Goal: Task Accomplishment & Management: Complete application form

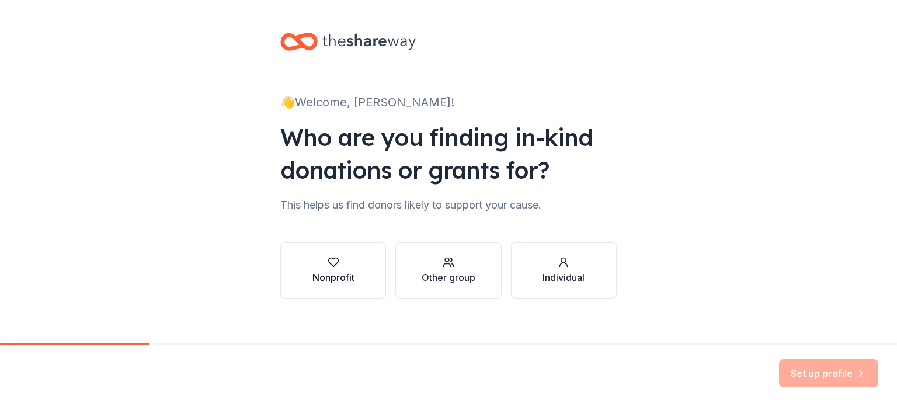
click at [339, 269] on div "Nonprofit" at bounding box center [333, 270] width 42 height 28
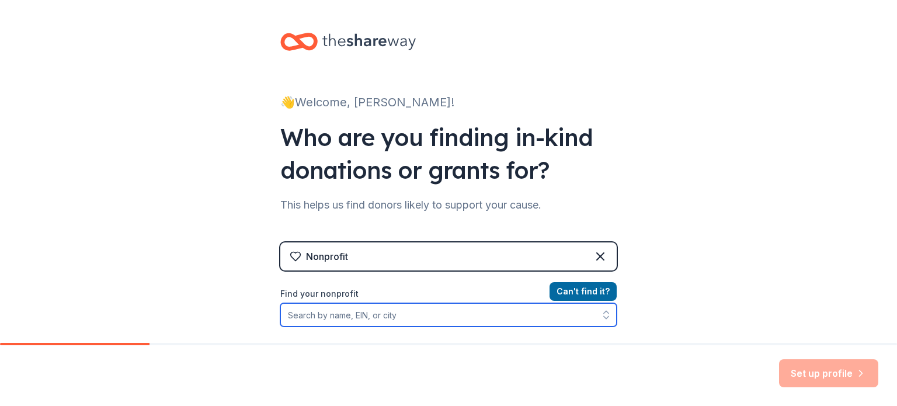
click at [417, 319] on input "Find your nonprofit" at bounding box center [448, 314] width 336 height 23
type input "St. [PERSON_NAME]"
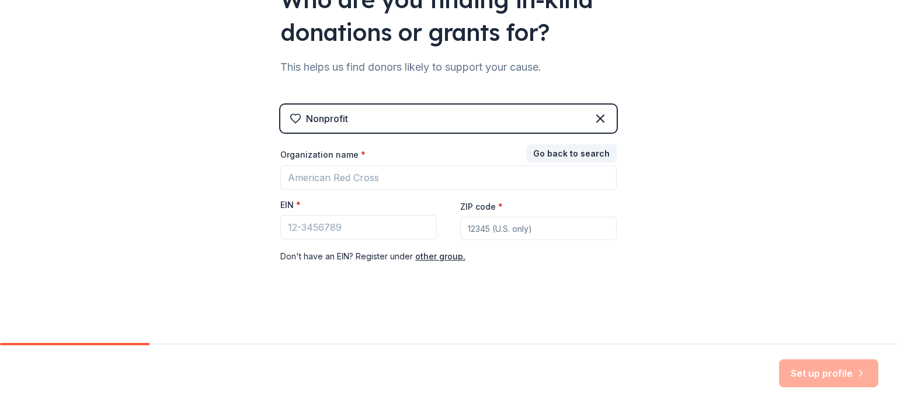
scroll to position [138, 0]
click at [612, 302] on div "👋 Welcome, [PERSON_NAME]! Who are you finding in-kind donations or grants for? …" at bounding box center [449, 102] width 374 height 481
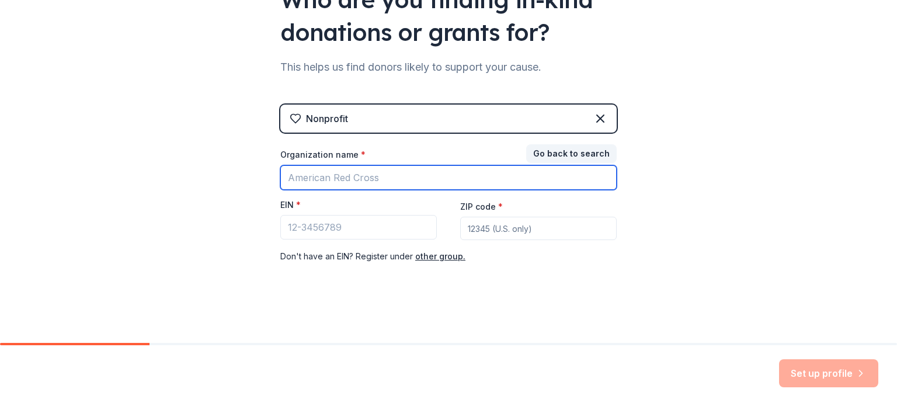
click at [503, 173] on input "Organization name *" at bounding box center [448, 177] width 336 height 25
click at [436, 176] on input "Organization name *" at bounding box center [448, 177] width 336 height 25
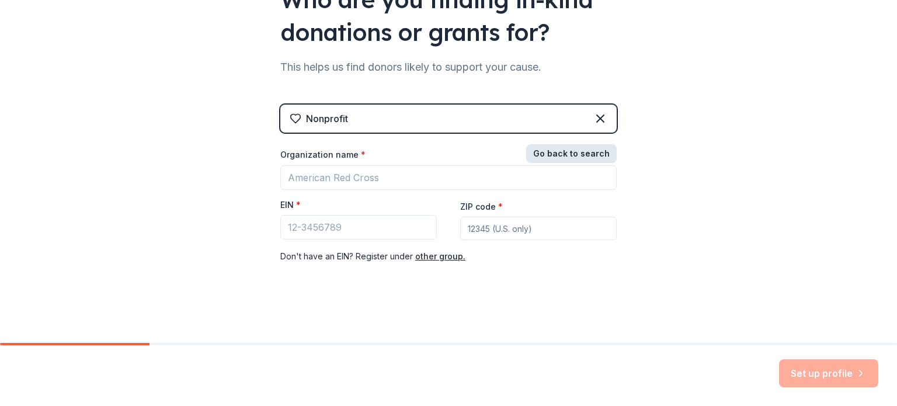
click at [546, 151] on button "Go back to search" at bounding box center [571, 153] width 90 height 19
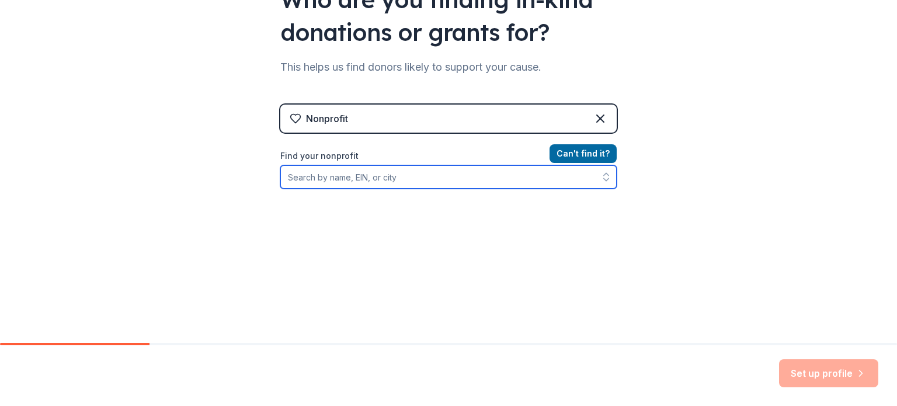
click at [458, 177] on input "Find your nonprofit" at bounding box center [448, 176] width 336 height 23
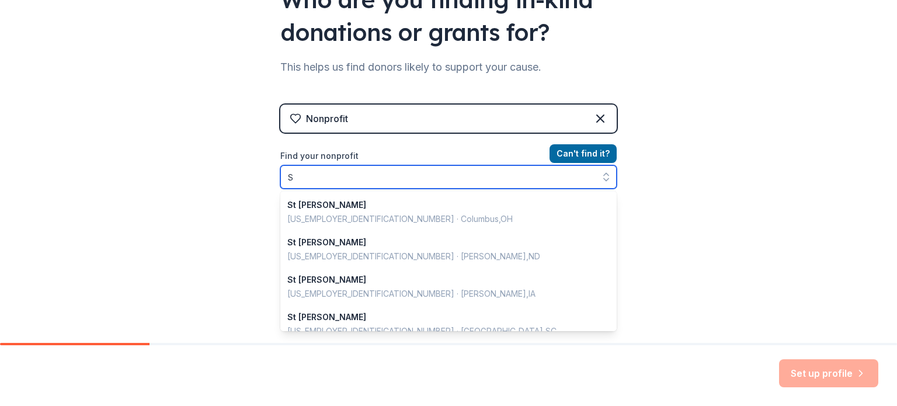
scroll to position [824, 0]
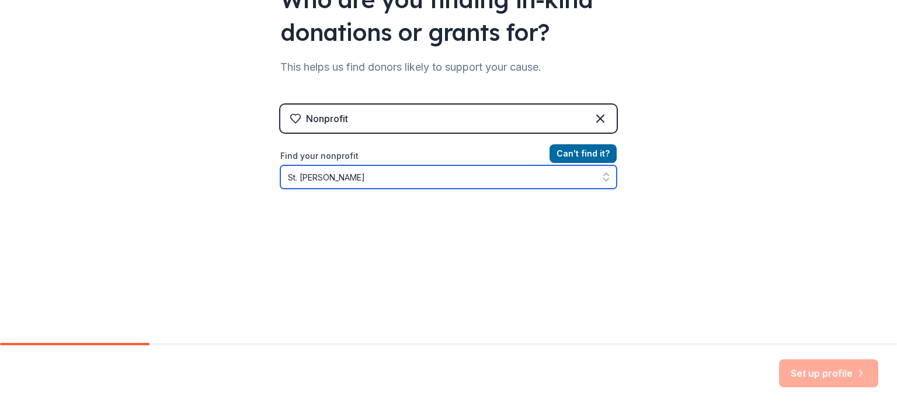
type input "St. [PERSON_NAME]"
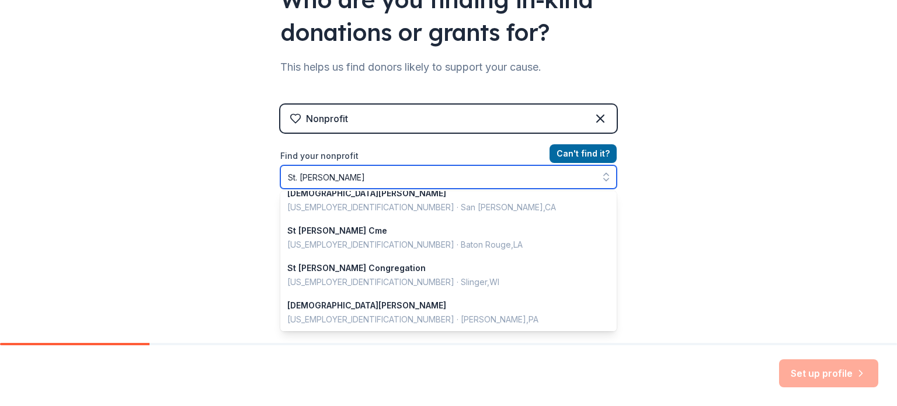
scroll to position [827, 0]
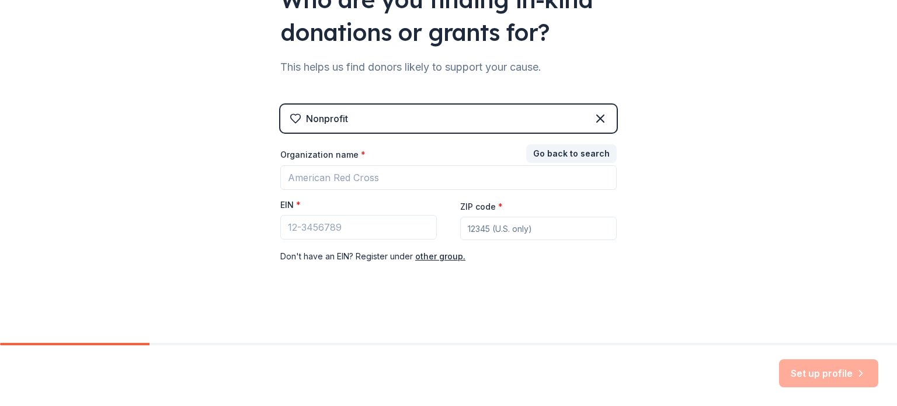
click at [612, 317] on div "👋 Welcome, [PERSON_NAME]! Who are you finding in-kind donations or grants for? …" at bounding box center [449, 102] width 374 height 481
click at [577, 151] on button "Go back to search" at bounding box center [571, 153] width 90 height 19
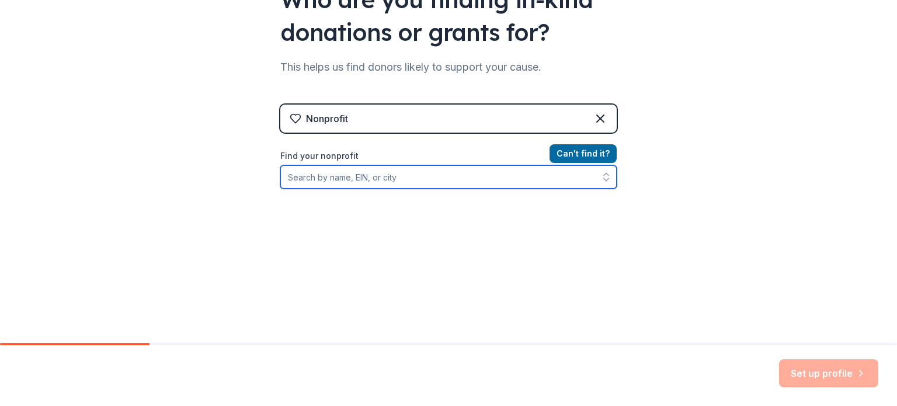
click at [465, 174] on input "Find your nonprofit" at bounding box center [448, 176] width 336 height 23
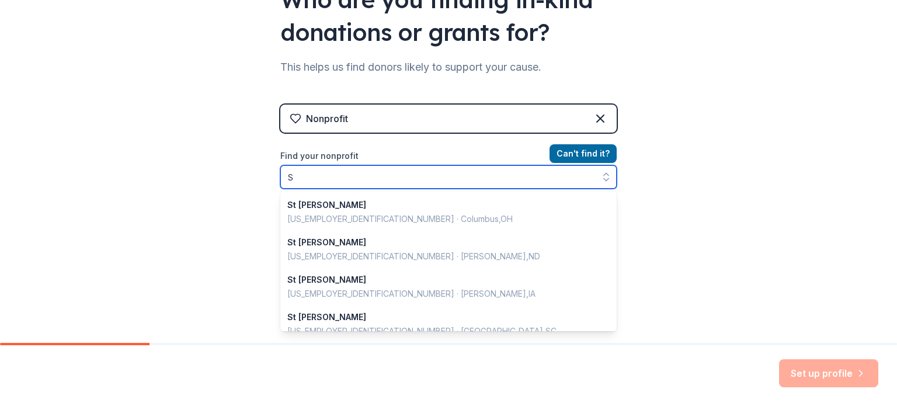
scroll to position [824, 0]
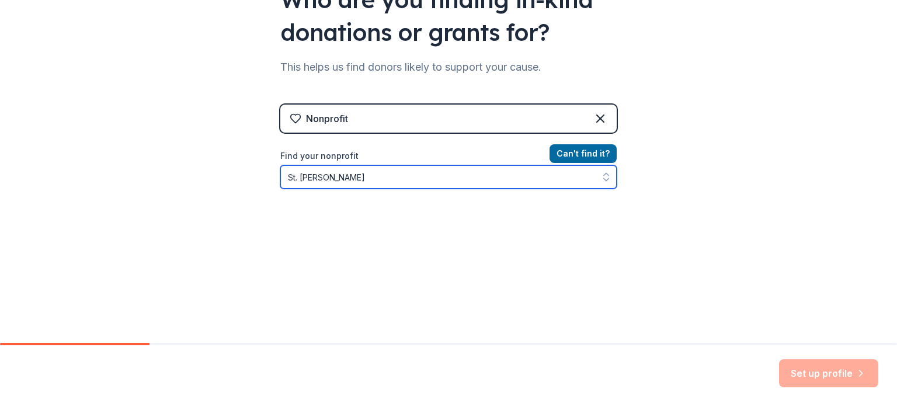
type input "St. [PERSON_NAME]"
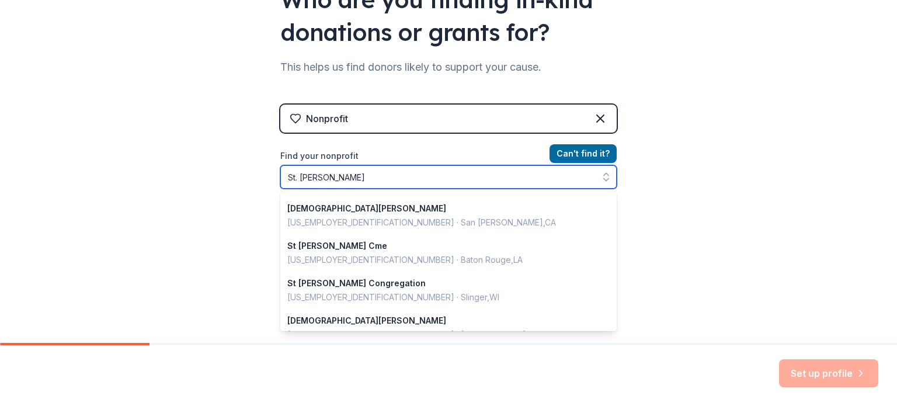
scroll to position [827, 0]
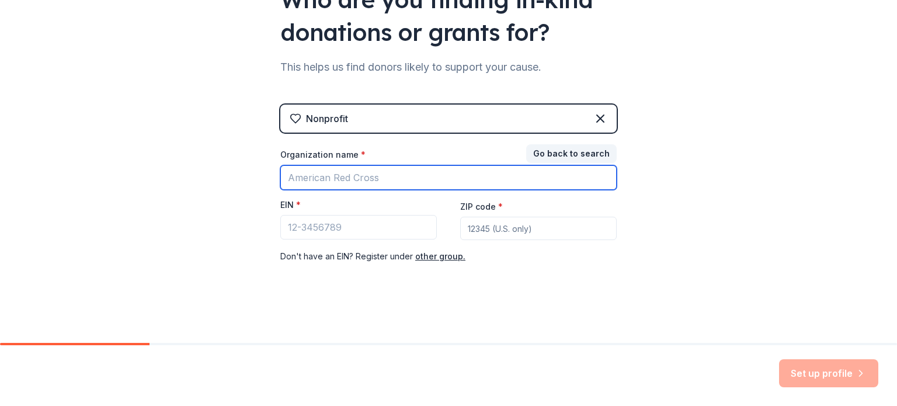
click at [496, 172] on input "Organization name *" at bounding box center [448, 177] width 336 height 25
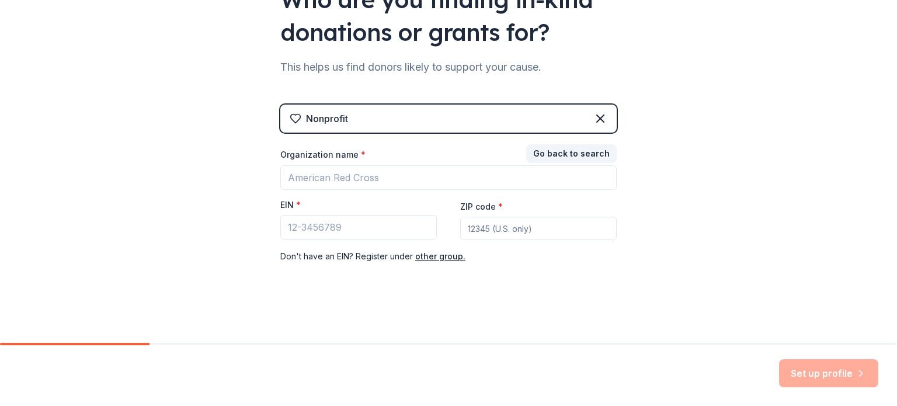
click at [296, 201] on span "*" at bounding box center [298, 205] width 5 height 10
click at [293, 215] on input "EIN *" at bounding box center [358, 227] width 156 height 25
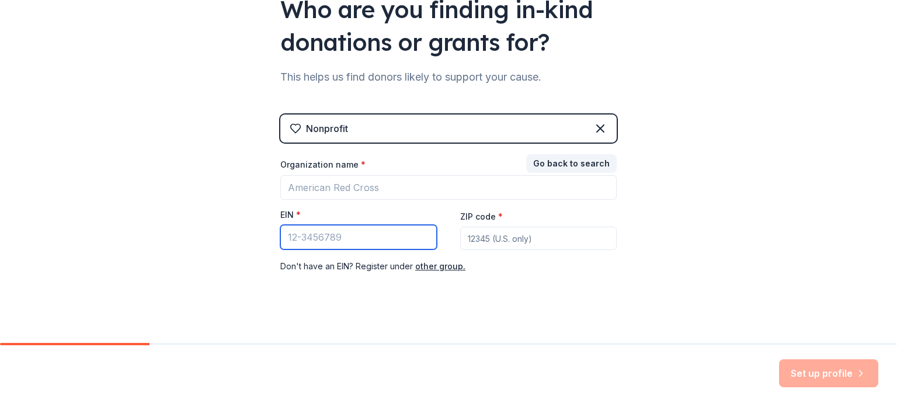
scroll to position [138, 0]
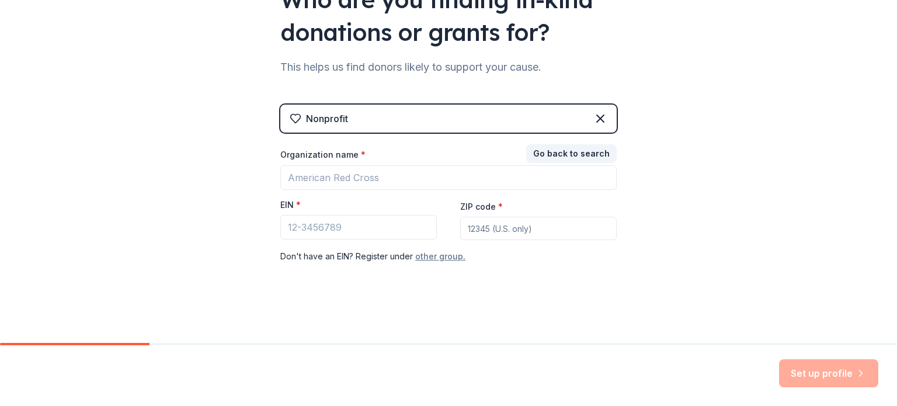
click at [423, 255] on button "other group." at bounding box center [440, 256] width 50 height 14
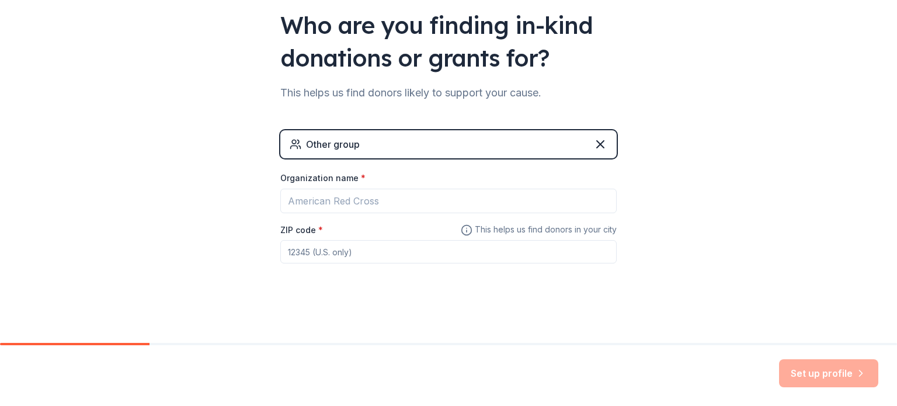
scroll to position [112, 0]
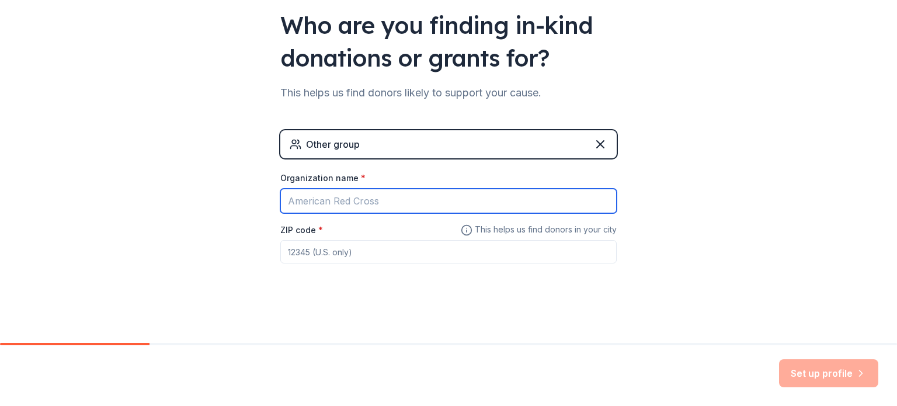
click at [402, 199] on input "Organization name *" at bounding box center [448, 201] width 336 height 25
type input "[US_STATE][GEOGRAPHIC_DATA]"
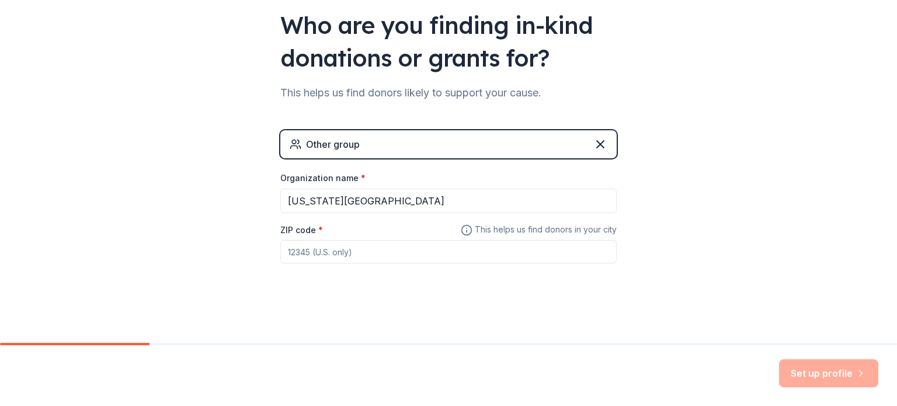
click at [342, 253] on input "ZIP code *" at bounding box center [448, 251] width 336 height 23
type input "56082"
click at [838, 375] on button "Set up profile" at bounding box center [828, 373] width 99 height 28
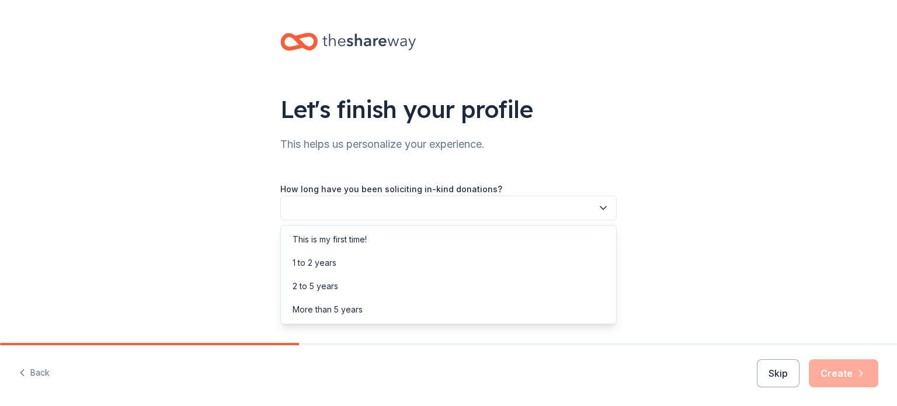
click at [601, 207] on icon "button" at bounding box center [603, 208] width 6 height 3
click at [322, 240] on div "This is my first time!" at bounding box center [330, 239] width 74 height 14
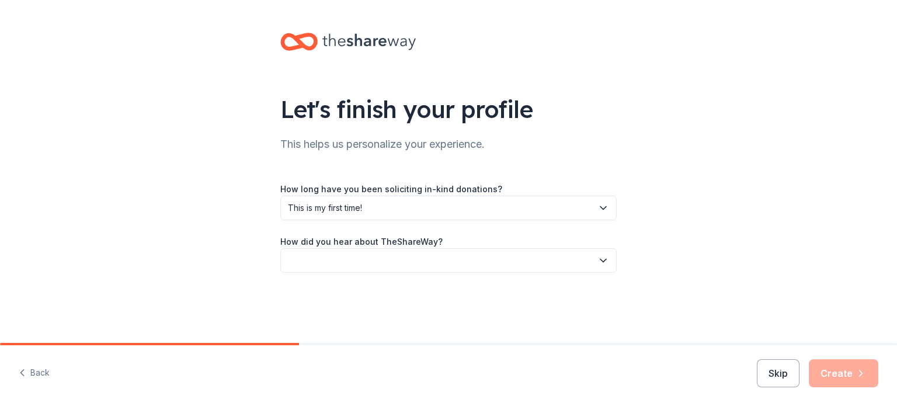
click at [602, 259] on icon "button" at bounding box center [603, 261] width 12 height 12
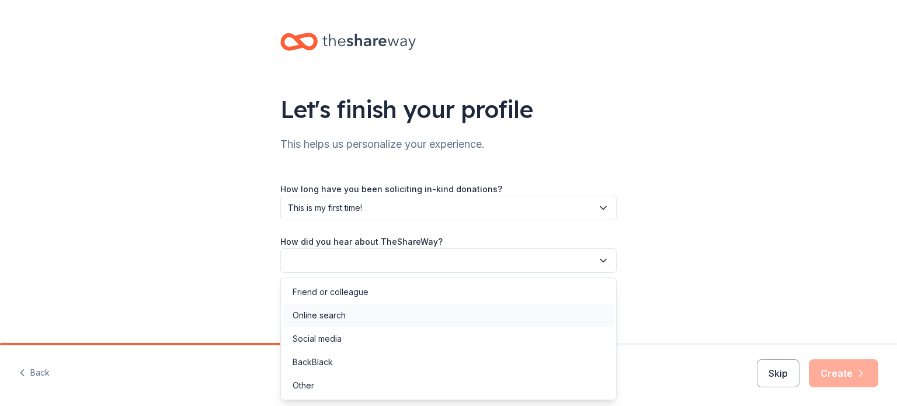
click at [313, 314] on div "Online search" at bounding box center [319, 315] width 53 height 14
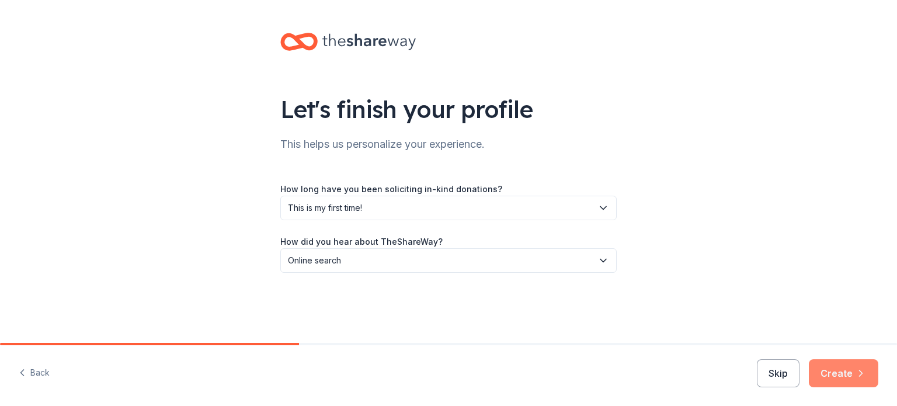
click at [847, 376] on button "Create" at bounding box center [843, 373] width 69 height 28
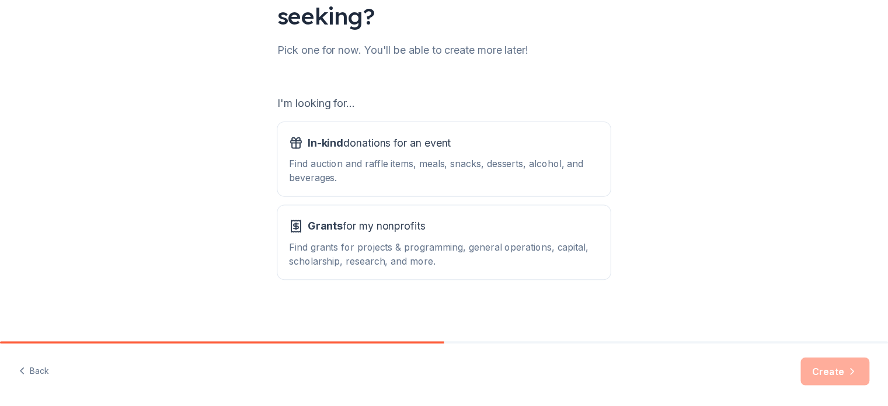
scroll to position [128, 0]
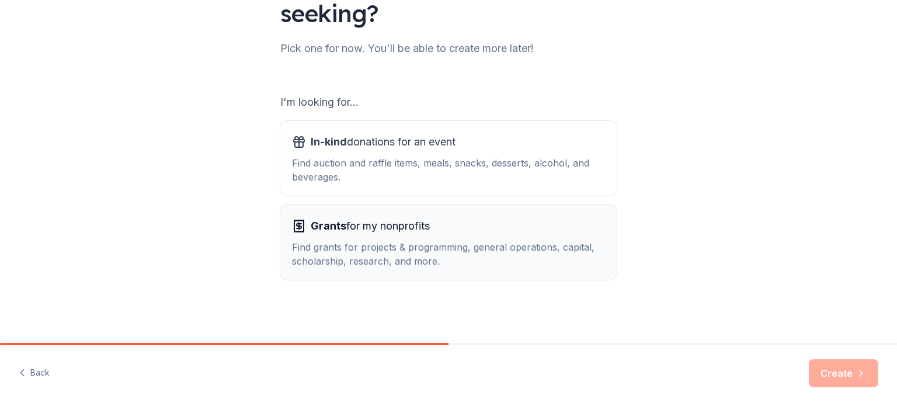
click at [502, 229] on div "Grants for my nonprofits" at bounding box center [448, 226] width 313 height 19
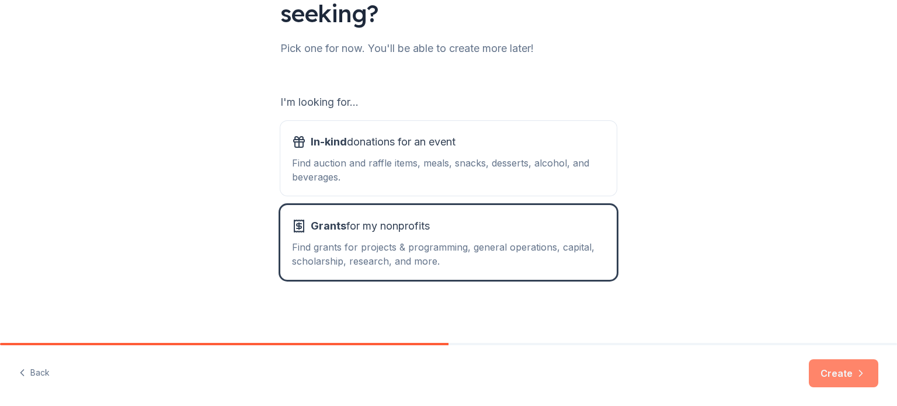
click at [831, 368] on button "Create" at bounding box center [843, 373] width 69 height 28
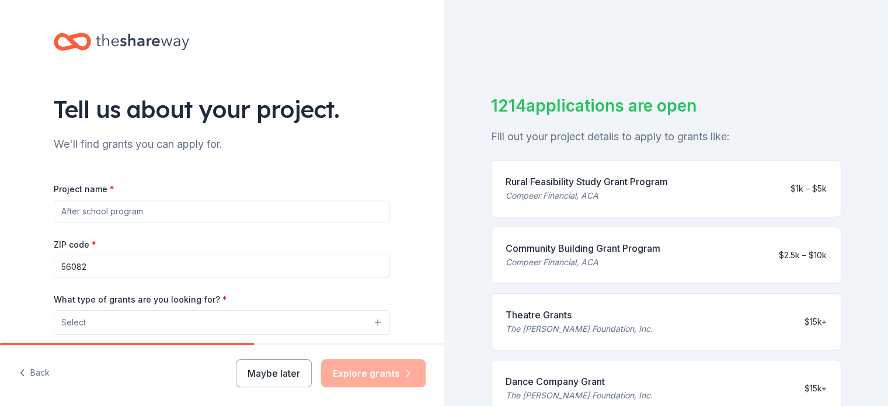
click at [185, 217] on input "Project name *" at bounding box center [222, 211] width 336 height 23
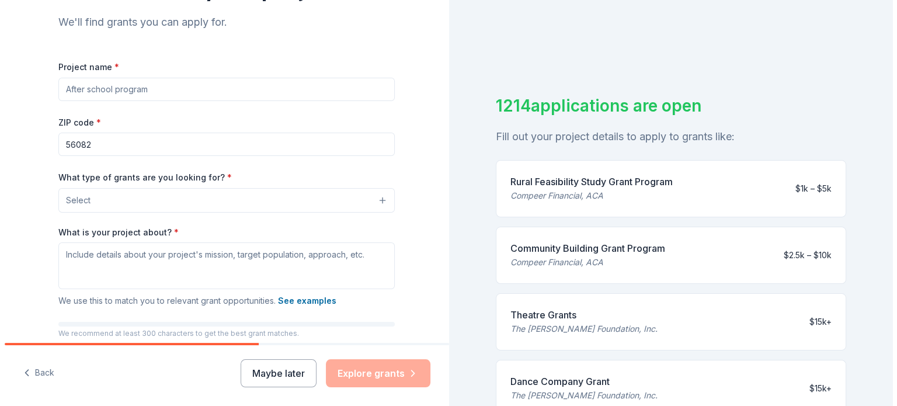
scroll to position [124, 0]
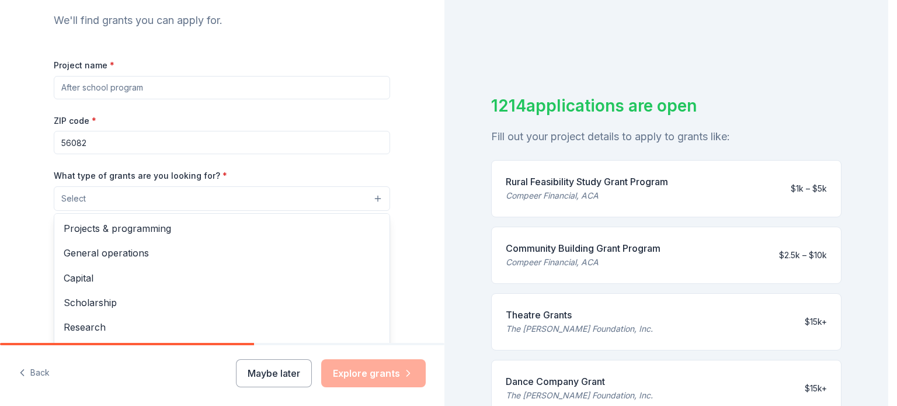
click at [374, 198] on button "Select" at bounding box center [222, 198] width 336 height 25
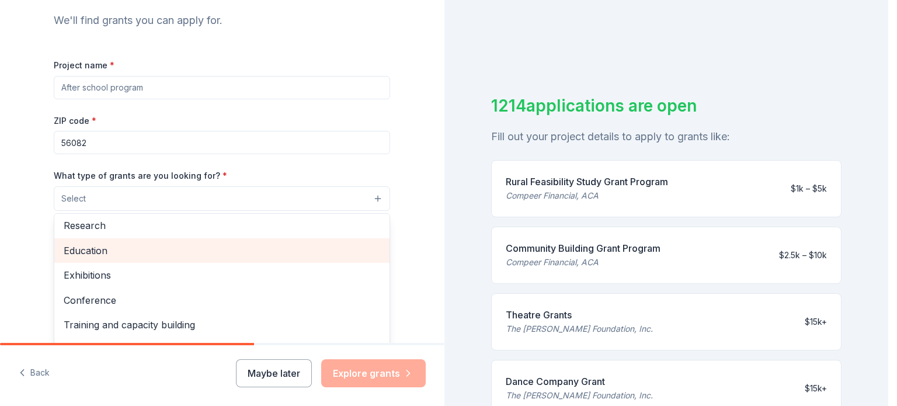
click at [72, 248] on span "Education" at bounding box center [222, 250] width 316 height 15
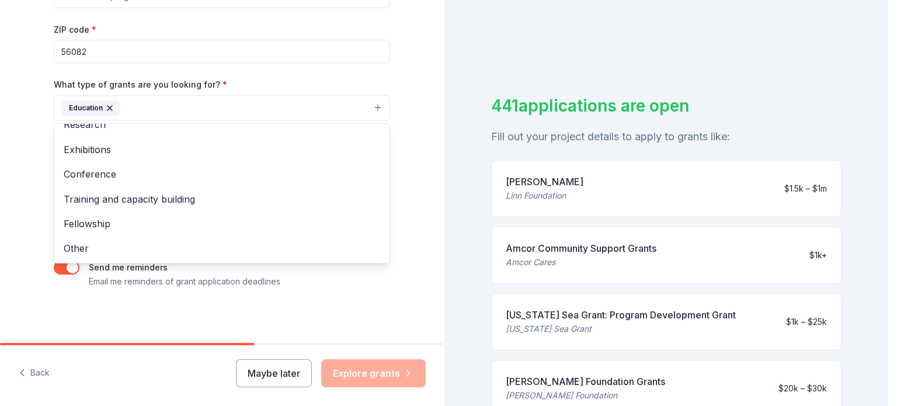
scroll to position [217, 0]
click at [378, 293] on div "Tell us about your project. We'll find grants you can apply for. Project name *…" at bounding box center [222, 62] width 374 height 559
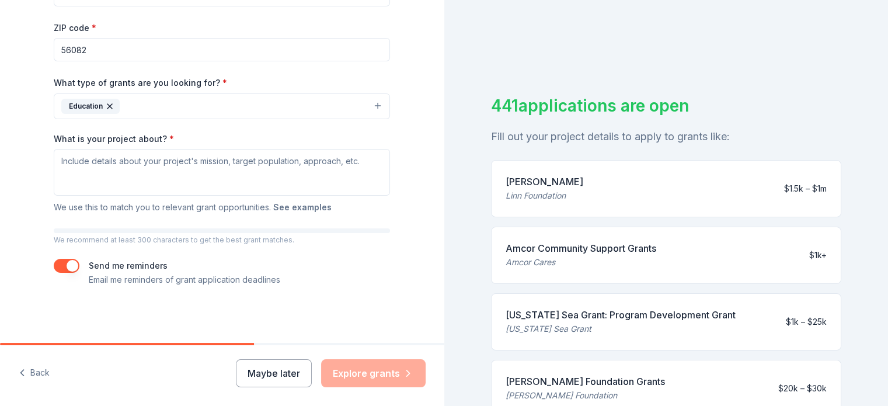
click at [307, 206] on button "See examples" at bounding box center [302, 207] width 58 height 14
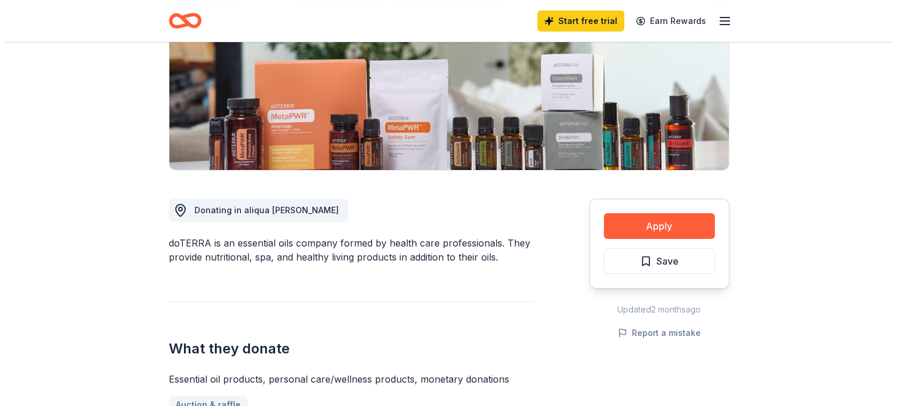
scroll to position [187, 0]
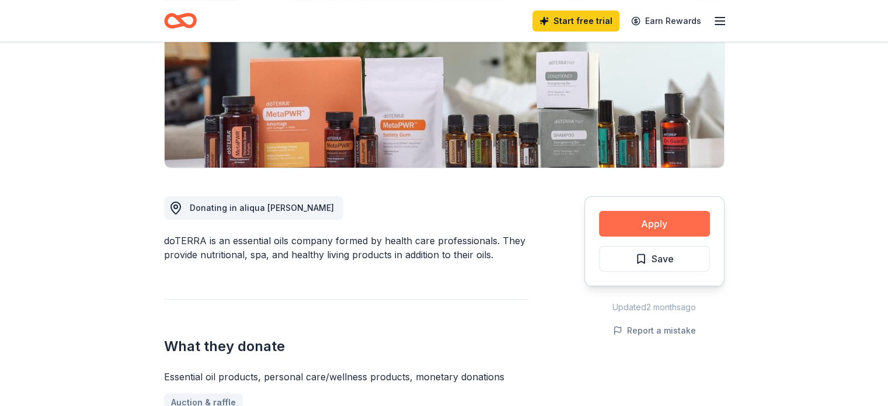
click at [656, 225] on button "Apply" at bounding box center [654, 224] width 111 height 26
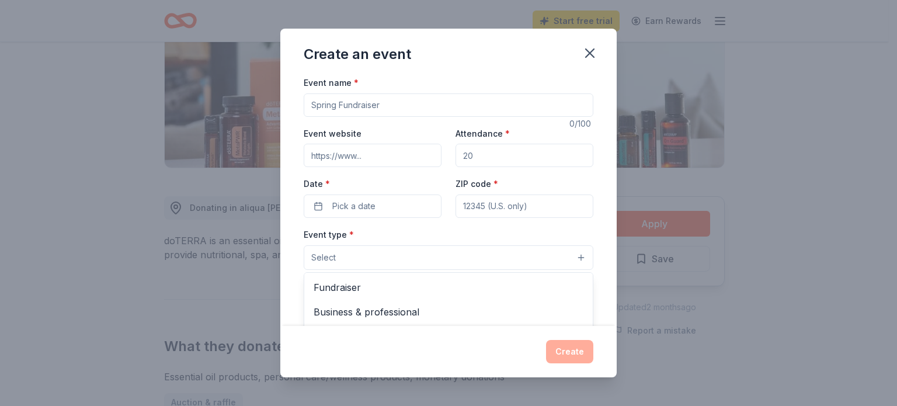
click at [569, 256] on button "Select" at bounding box center [449, 257] width 290 height 25
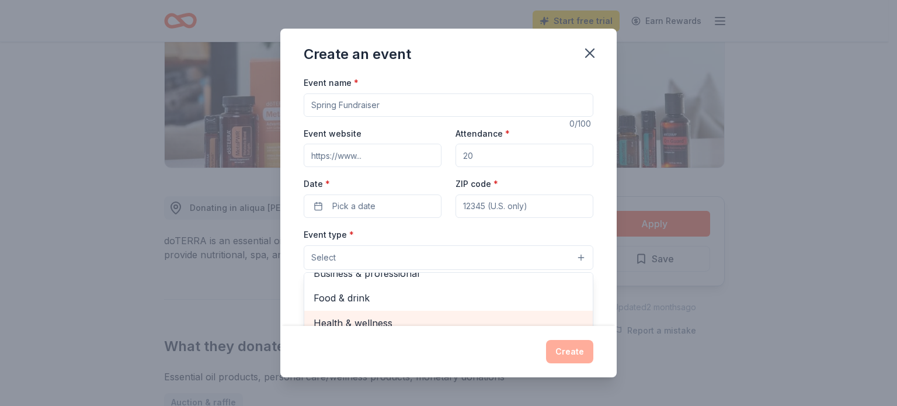
scroll to position [9, 0]
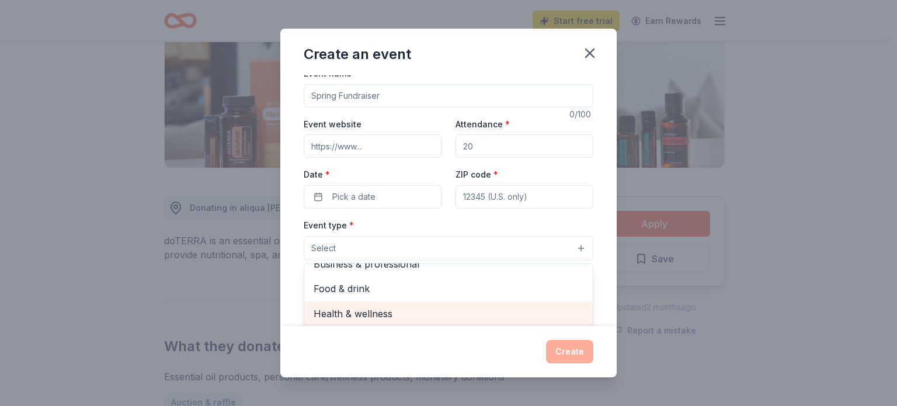
click at [385, 322] on div "Health & wellness" at bounding box center [448, 313] width 288 height 25
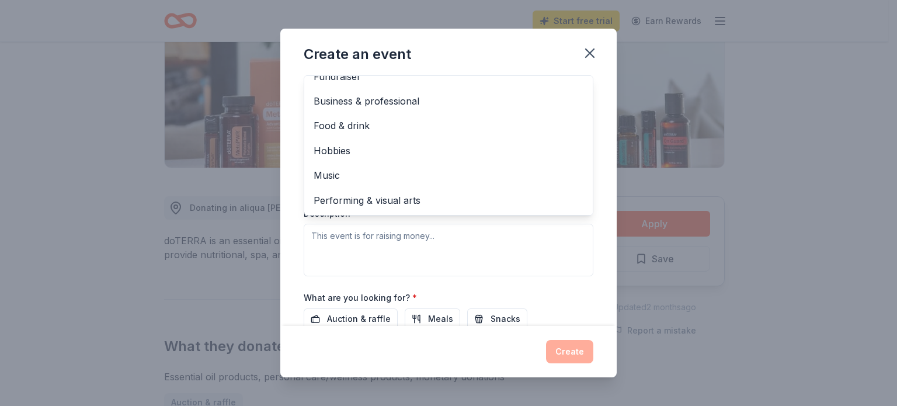
scroll to position [201, 0]
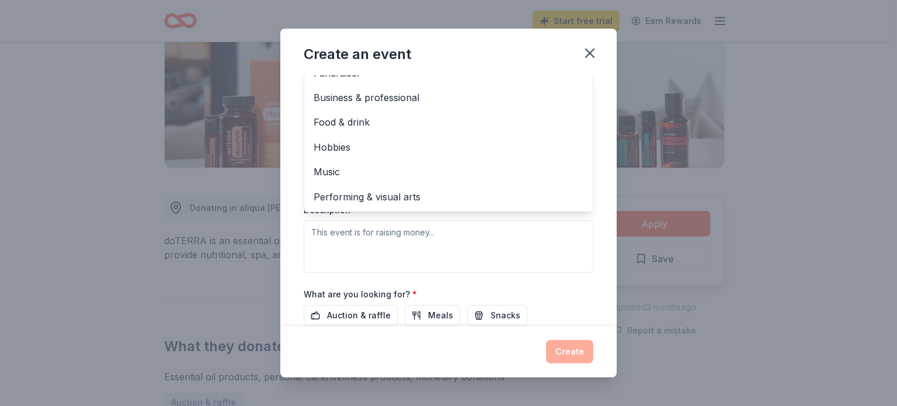
click at [517, 238] on div "Event type * Health & wellness Fundraiser Business & professional Food & drink …" at bounding box center [449, 149] width 290 height 247
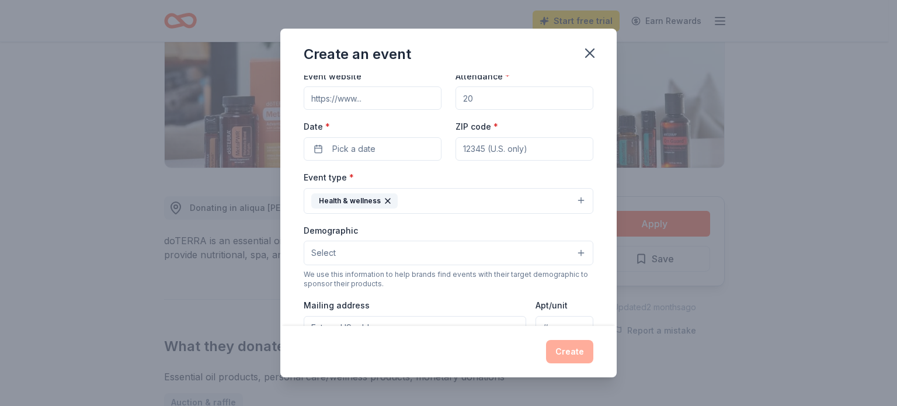
click at [572, 252] on button "Select" at bounding box center [449, 253] width 290 height 25
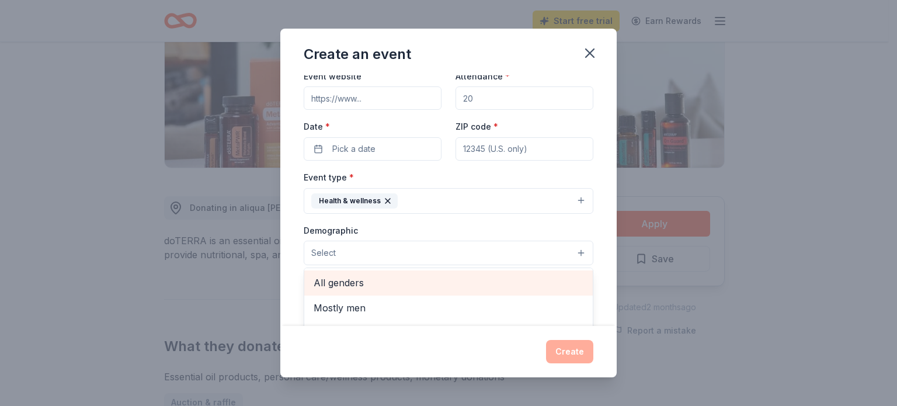
click at [351, 281] on span "All genders" at bounding box center [449, 282] width 270 height 15
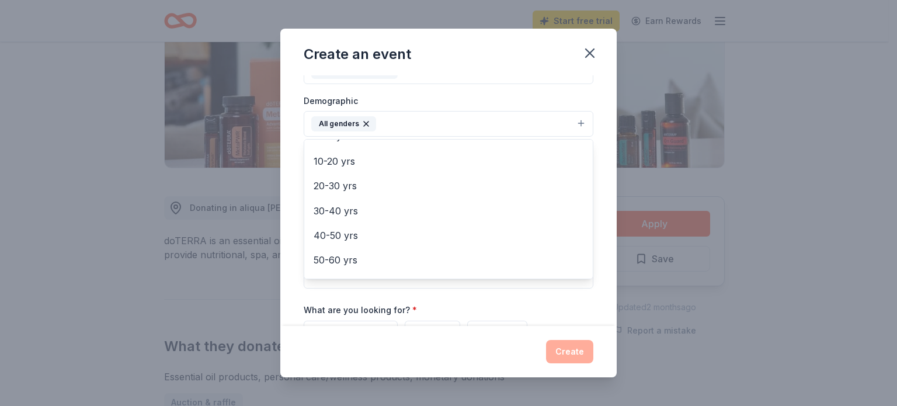
scroll to position [97, 0]
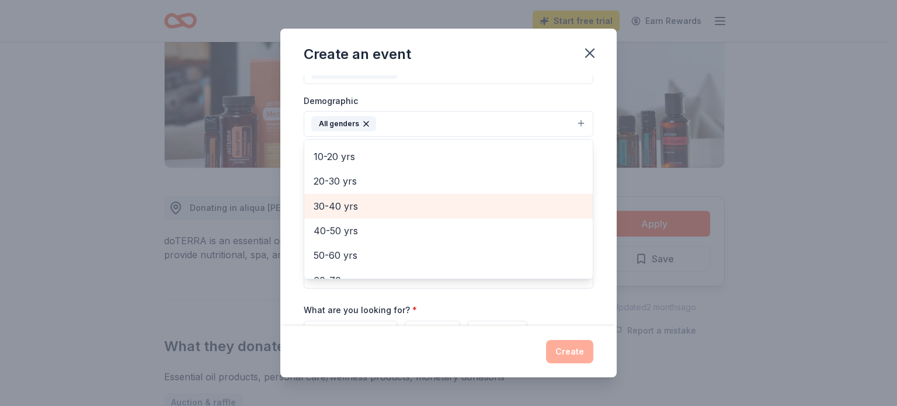
click at [333, 205] on span "30-40 yrs" at bounding box center [449, 206] width 270 height 15
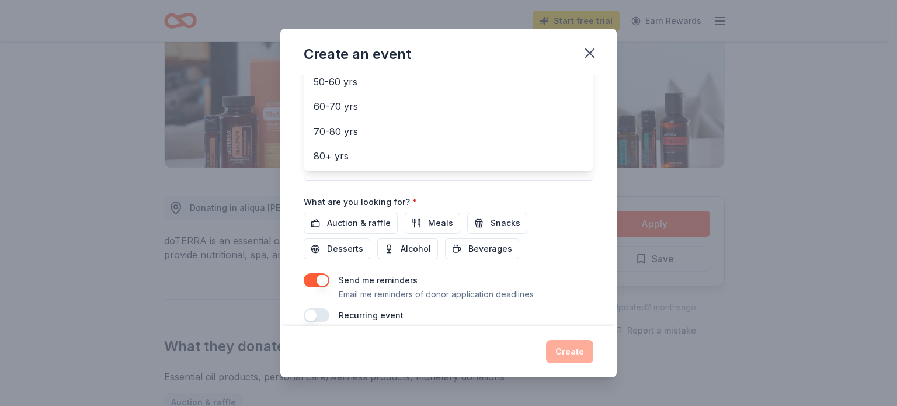
scroll to position [294, 0]
click at [490, 222] on div "Event name * 0 /100 Event website Attendance * Date * Pick a date ZIP code * Ev…" at bounding box center [449, 53] width 290 height 542
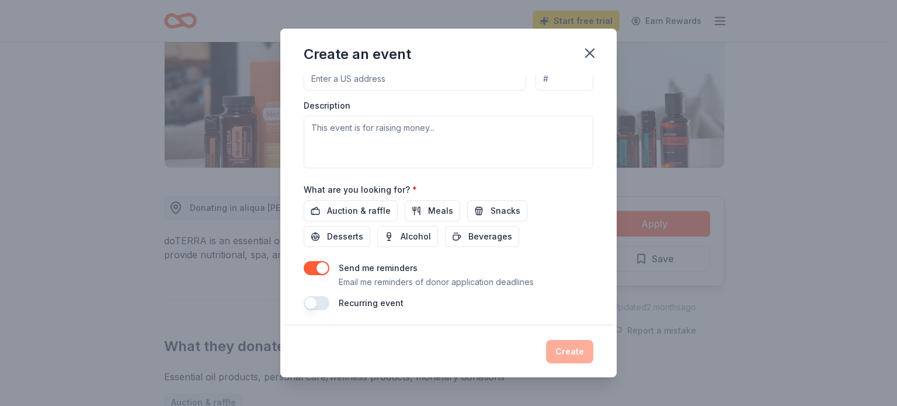
scroll to position [309, 0]
click at [499, 207] on span "Snacks" at bounding box center [505, 209] width 30 height 14
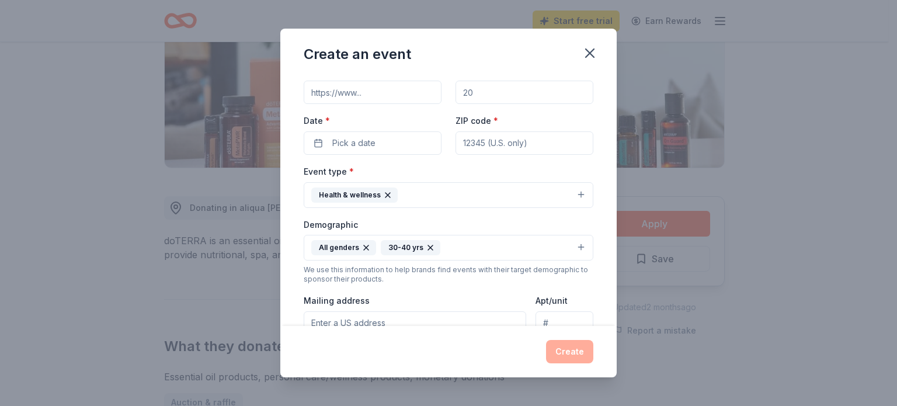
scroll to position [0, 0]
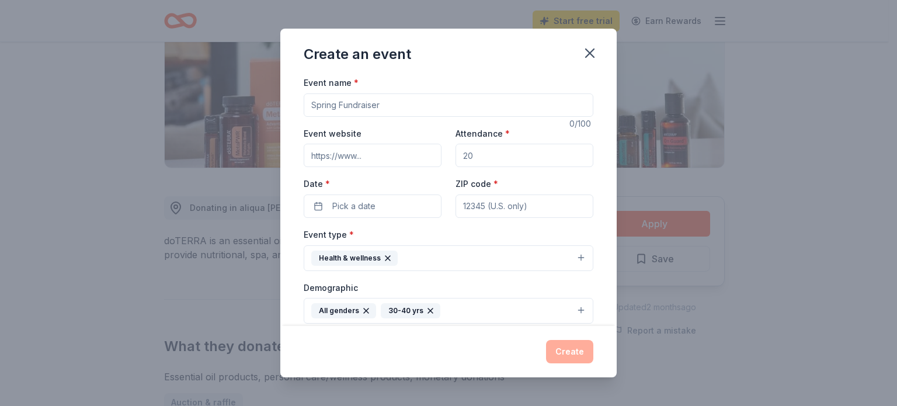
click at [385, 106] on input "Event name *" at bounding box center [449, 104] width 290 height 23
type input "Supporting Teacher Mental Health"
click at [391, 159] on input "Event website" at bounding box center [373, 155] width 138 height 23
type input "MNVED.ORG"
click at [478, 158] on input "Attendance *" at bounding box center [524, 155] width 138 height 23
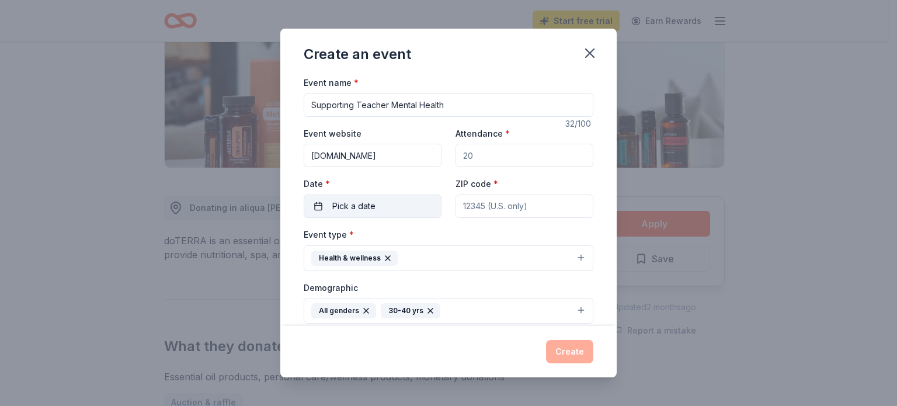
click at [380, 202] on button "Pick a date" at bounding box center [373, 205] width 138 height 23
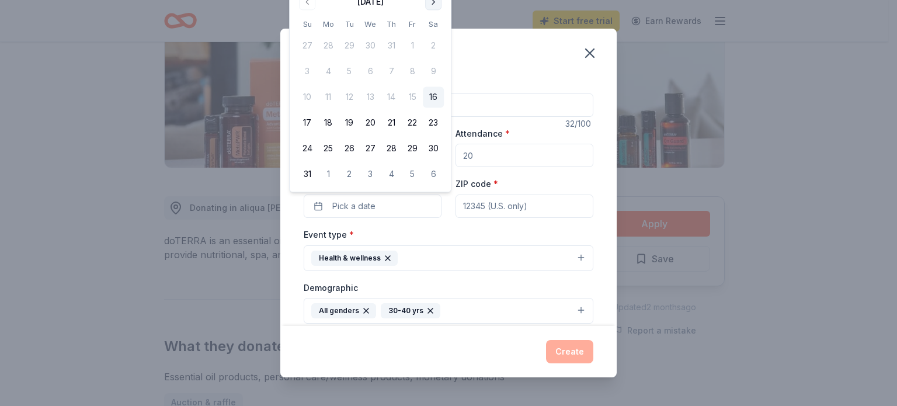
click at [434, 3] on button "Go to next month" at bounding box center [433, 2] width 16 height 16
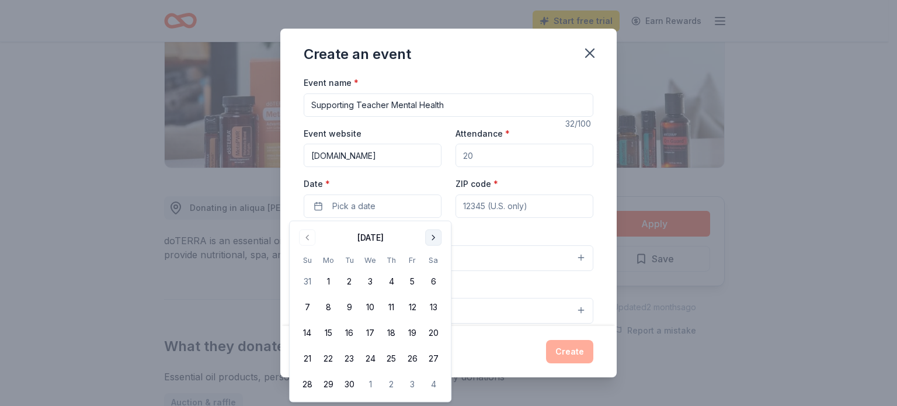
click at [434, 3] on div "Create an event Event name * Supporting Teacher Mental Health 32 /100 Event web…" at bounding box center [448, 203] width 897 height 406
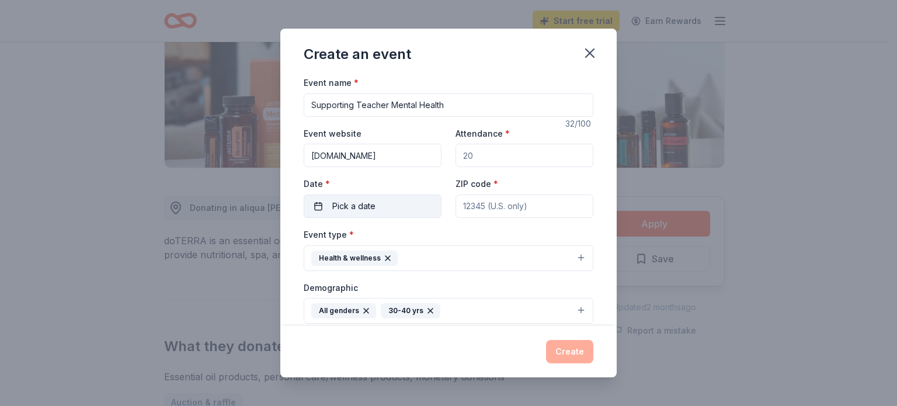
click at [346, 207] on span "Pick a date" at bounding box center [353, 206] width 43 height 14
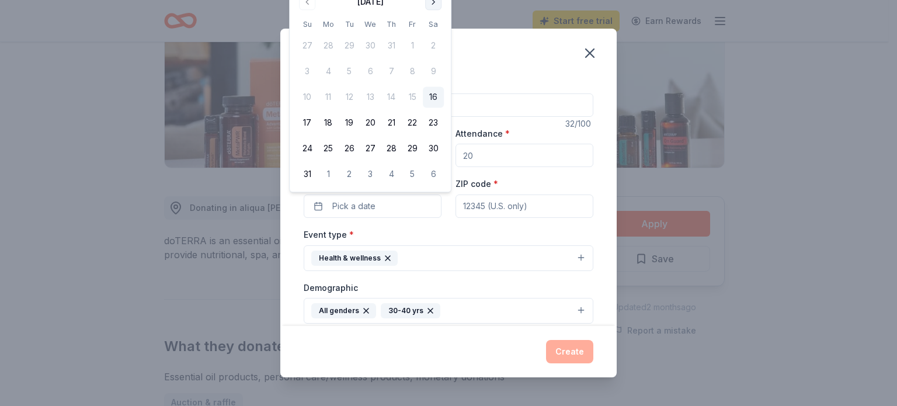
click at [433, 4] on button "Go to next month" at bounding box center [433, 2] width 16 height 16
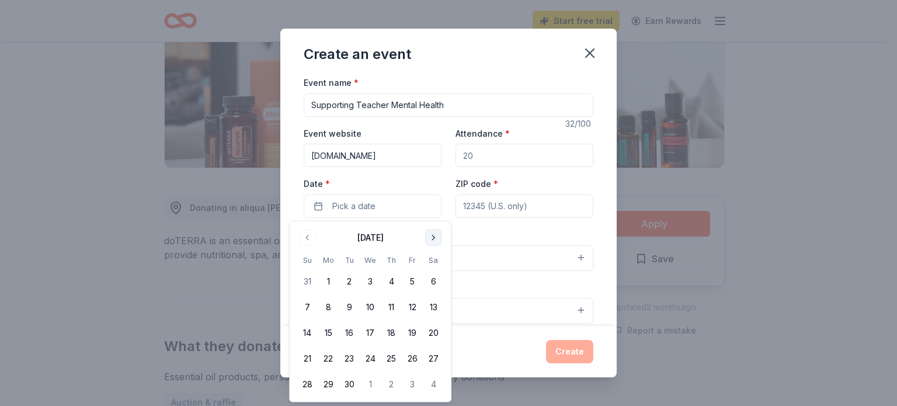
click at [432, 235] on button "Go to next month" at bounding box center [433, 237] width 16 height 16
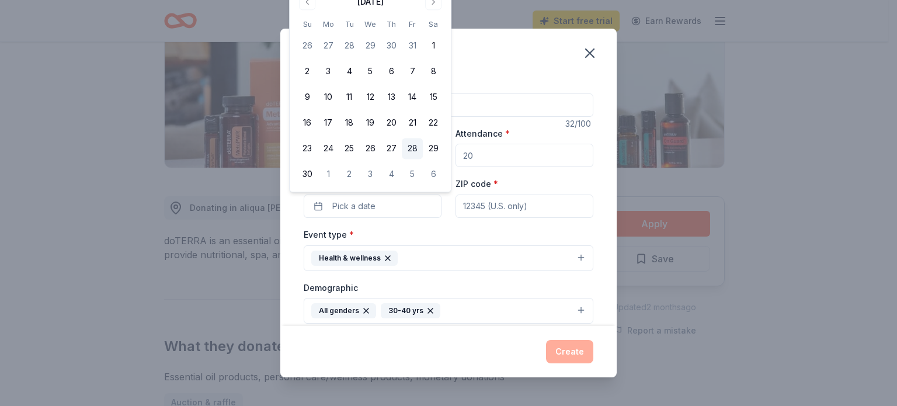
click at [413, 146] on button "28" at bounding box center [412, 148] width 21 height 21
click at [500, 208] on input "ZIP code *" at bounding box center [524, 205] width 138 height 23
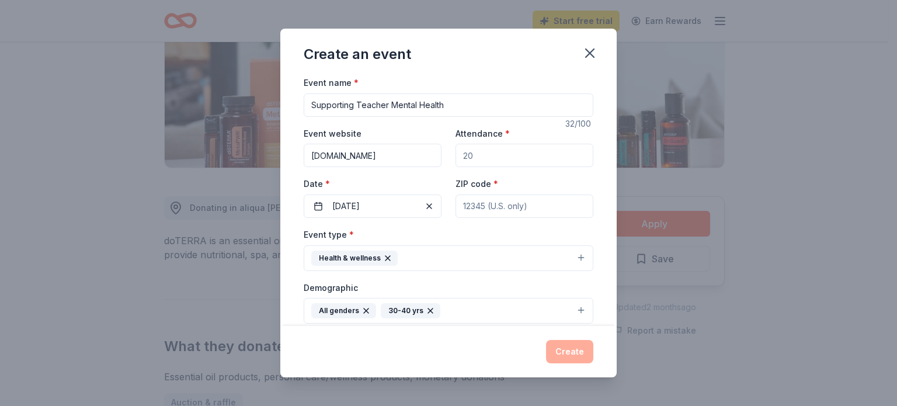
type input "56082"
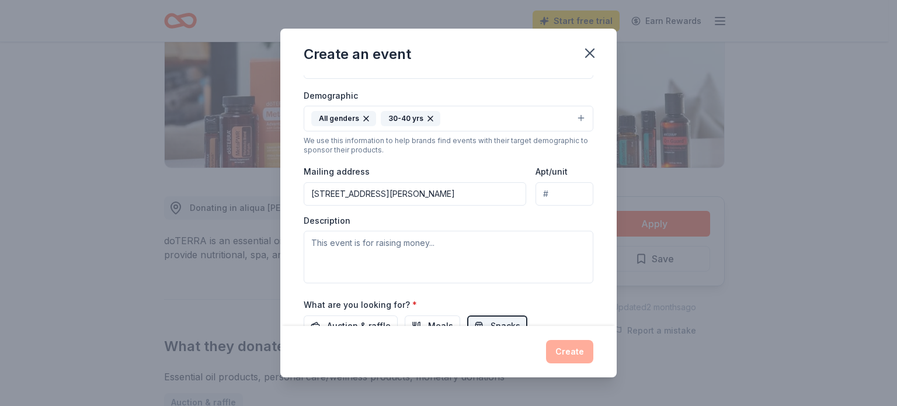
scroll to position [203, 0]
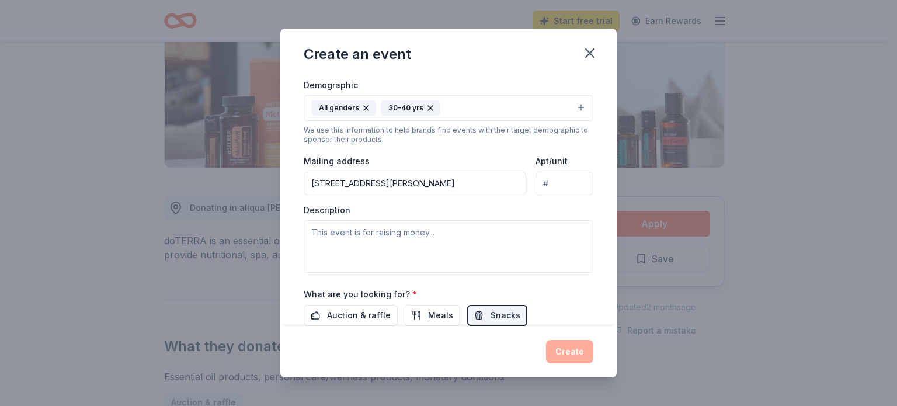
click at [426, 182] on input "801 Davis St, PO Box 3556" at bounding box center [415, 183] width 222 height 23
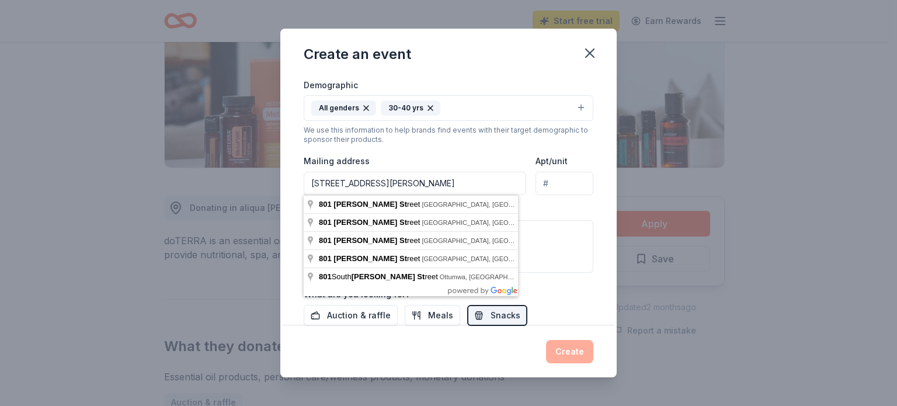
type input "801 Davis St"
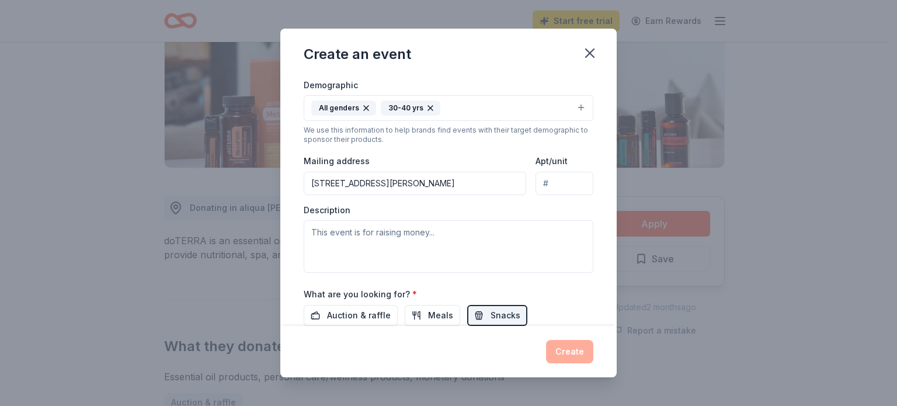
click at [829, 192] on div "Create an event Event name * Supporting Teacher Mental Health 32 /100 Event web…" at bounding box center [448, 203] width 897 height 406
paste textarea "I hope this message finds you well. My name is Jacki Madden, and I work at Minn…"
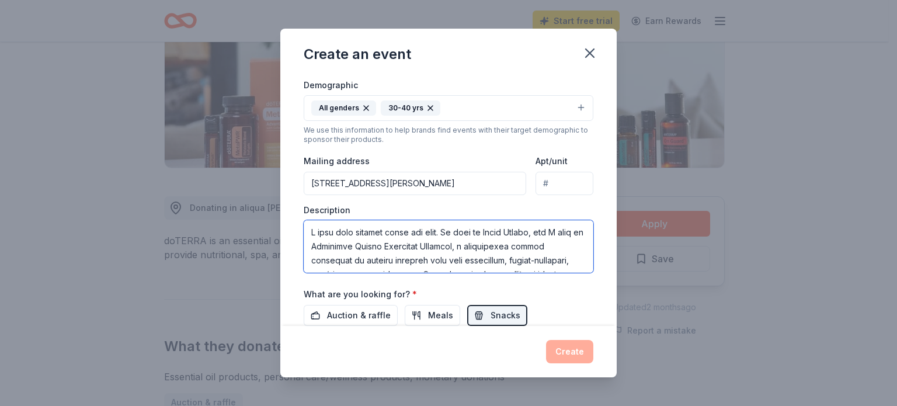
scroll to position [427, 0]
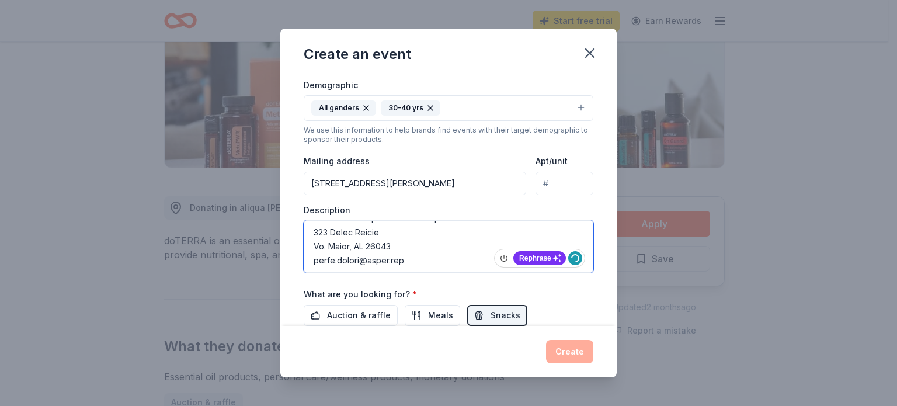
type textarea "I hope this message finds you well. My name is Jacki Madden, and I work at Minn…"
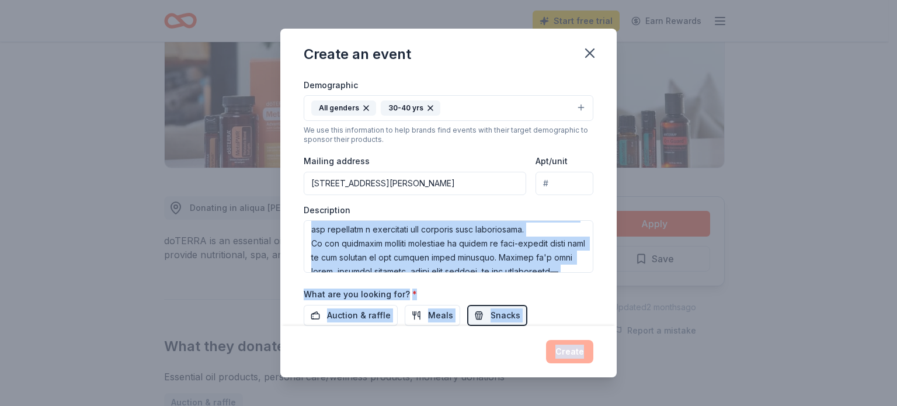
scroll to position [0, 0]
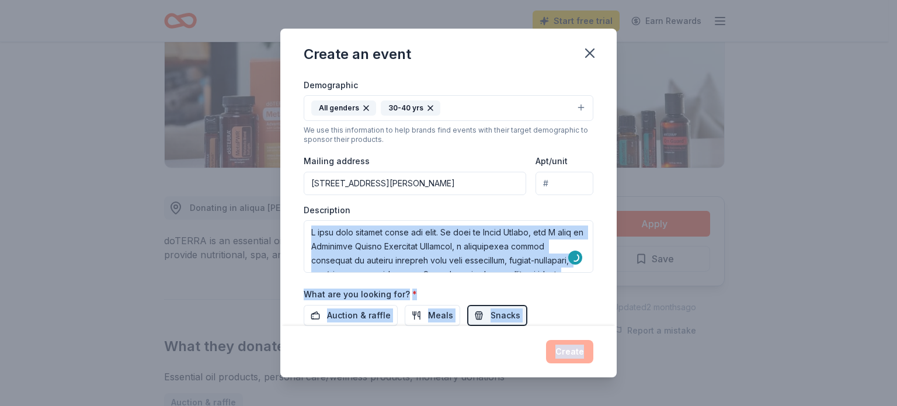
drag, startPoint x: 579, startPoint y: 254, endPoint x: 576, endPoint y: 206, distance: 48.6
click at [576, 206] on body "Start free trial Earn Rewards Share doTERRA 4.8 • 28 reviews 10 applies last we…" at bounding box center [444, 16] width 888 height 406
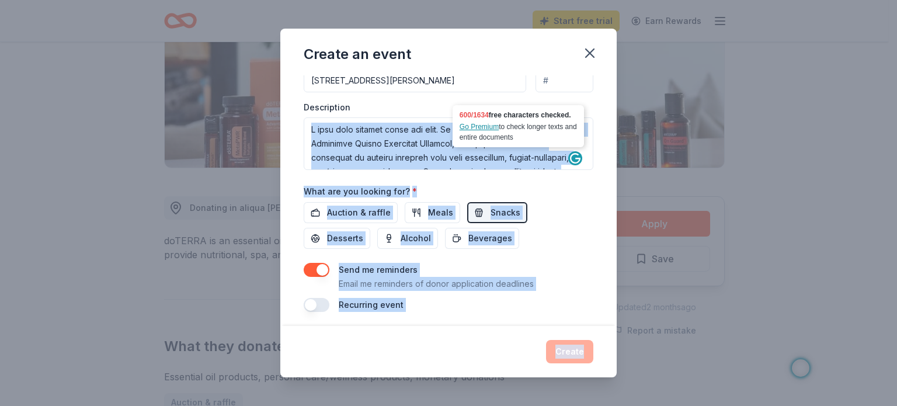
scroll to position [309, 0]
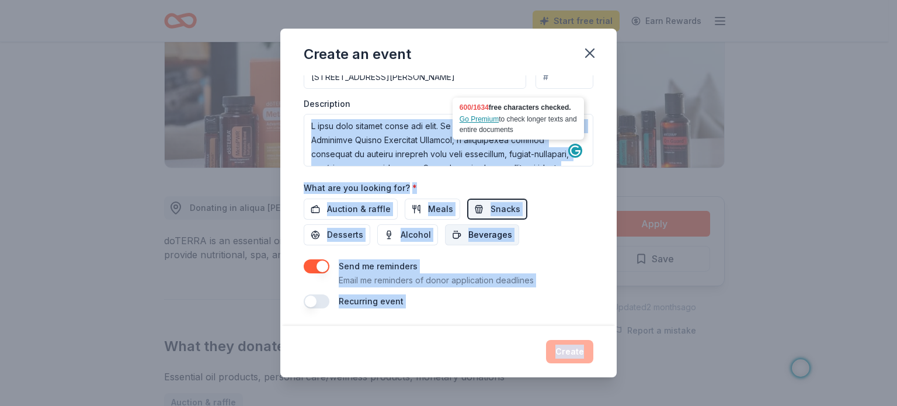
click at [492, 232] on span "Beverages" at bounding box center [490, 235] width 44 height 14
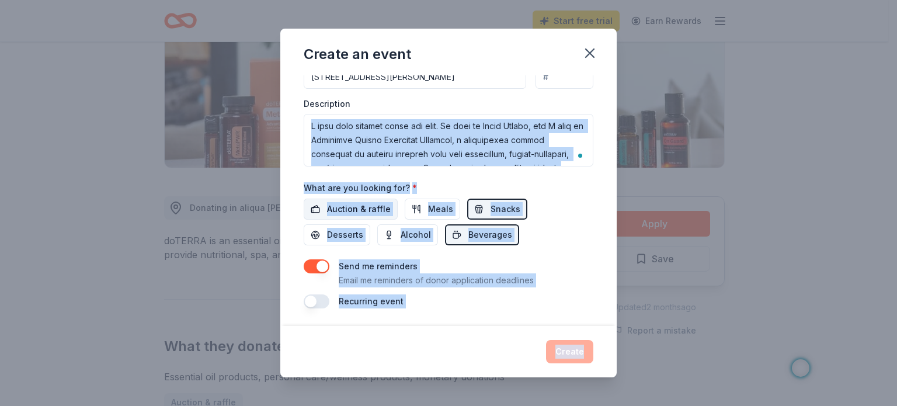
click at [372, 204] on span "Auction & raffle" at bounding box center [359, 209] width 64 height 14
click at [571, 353] on div "Create" at bounding box center [449, 351] width 290 height 23
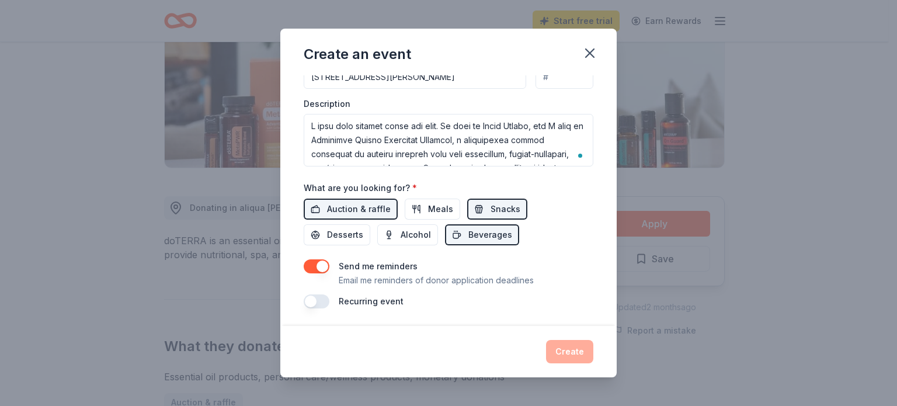
click at [568, 351] on div "Create" at bounding box center [449, 351] width 290 height 23
click at [572, 351] on div "Create" at bounding box center [449, 351] width 290 height 23
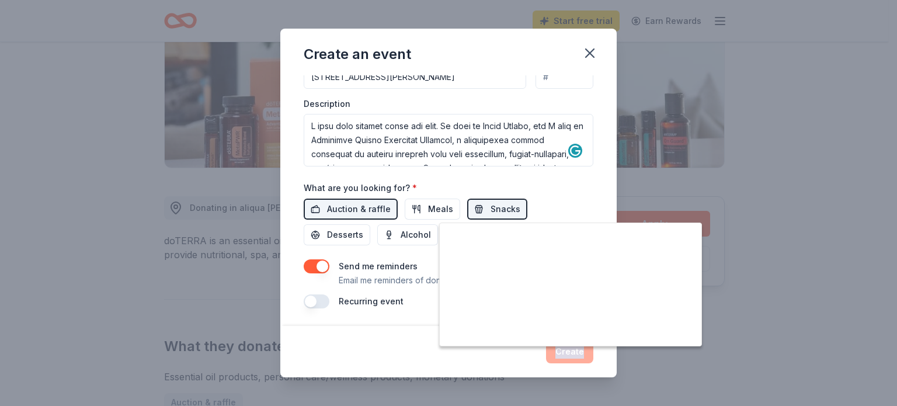
click at [311, 298] on button "button" at bounding box center [317, 301] width 26 height 14
click at [323, 298] on button "button" at bounding box center [317, 301] width 26 height 14
click at [569, 353] on div "Create" at bounding box center [449, 351] width 290 height 23
click at [777, 165] on div "Create an event Event name * Supporting Teacher Mental Health 32 /100 Event web…" at bounding box center [448, 203] width 897 height 406
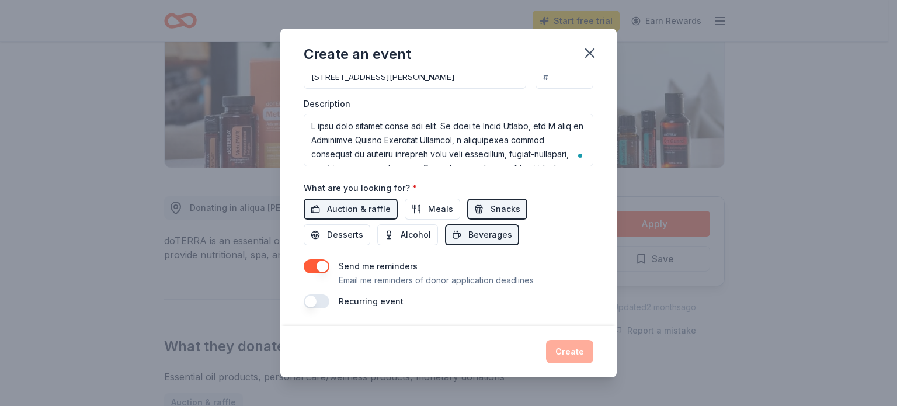
click at [565, 350] on div "Create" at bounding box center [449, 351] width 290 height 23
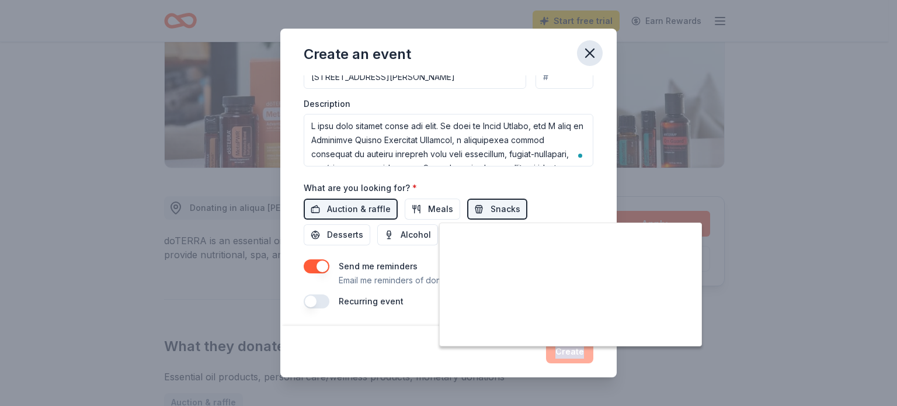
click at [590, 48] on icon "button" at bounding box center [590, 53] width 16 height 16
